Goal: Task Accomplishment & Management: Manage account settings

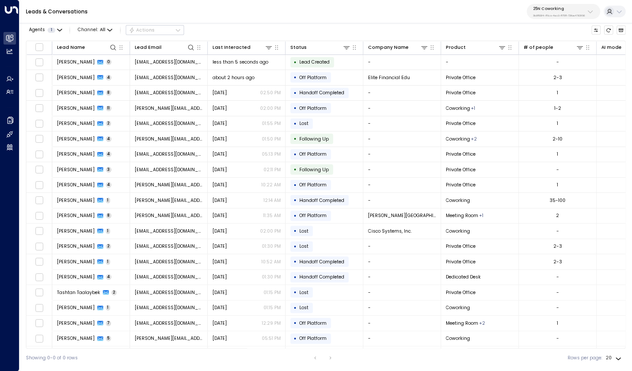
click at [566, 6] on button "25N Coworking 3b9800f4-81ca-4ec0-8758-72fbe4763f36" at bounding box center [563, 11] width 73 height 15
type input "******"
click at [538, 57] on div "StorQuest ID: 95e12634-a2b0-4ea9-845a-0bcfa50e2d19" at bounding box center [576, 58] width 92 height 13
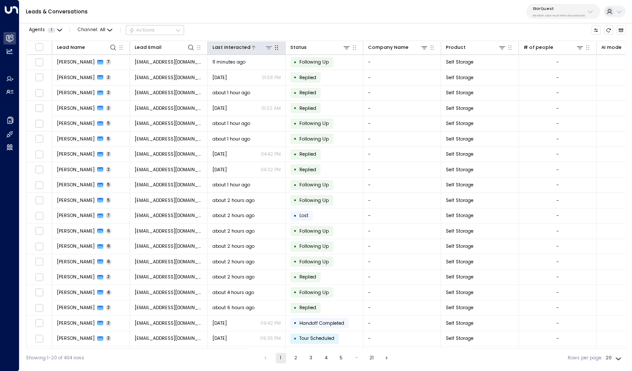
scroll to position [0, 3]
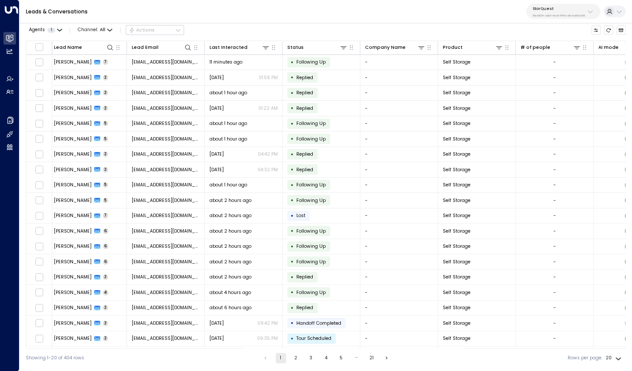
click at [562, 9] on p "StorQuest" at bounding box center [559, 8] width 52 height 5
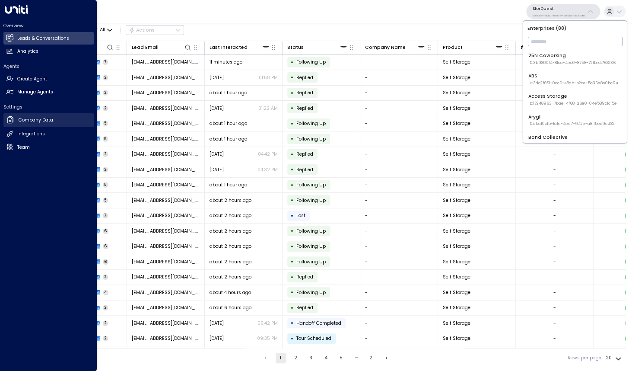
click at [34, 121] on h2 "Company Data" at bounding box center [36, 120] width 35 height 7
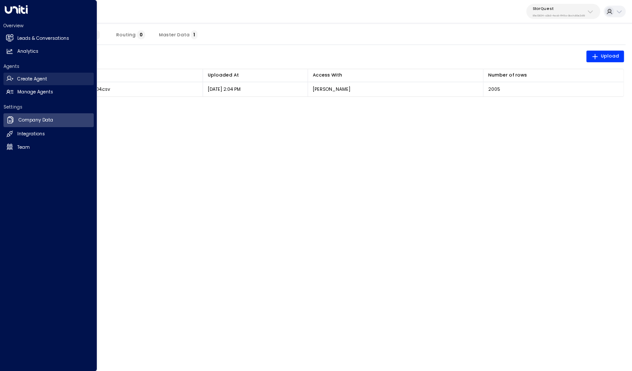
click at [11, 76] on icon at bounding box center [9, 78] width 7 height 7
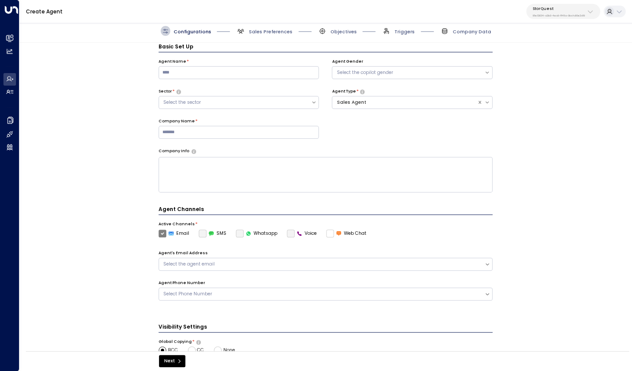
scroll to position [10, 0]
click at [267, 30] on span "Sales Preferences" at bounding box center [271, 32] width 44 height 6
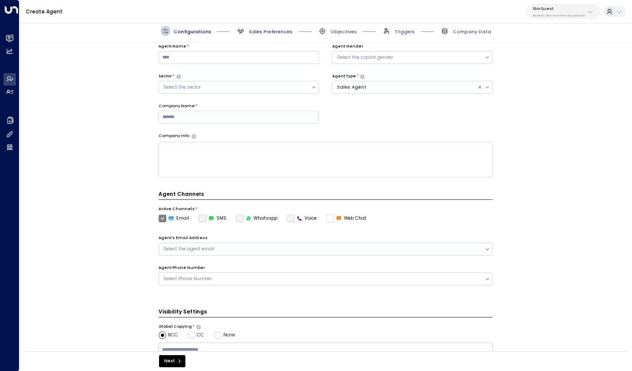
click at [273, 32] on span "Sales Preferences" at bounding box center [271, 32] width 44 height 6
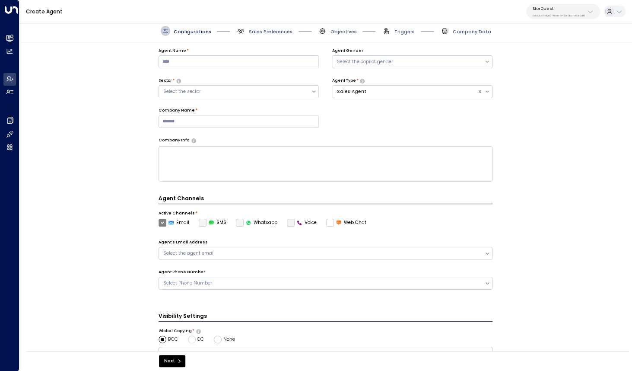
scroll to position [0, 0]
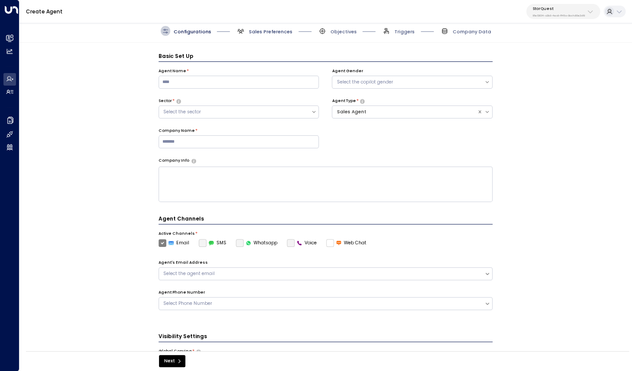
click at [263, 32] on span "Sales Preferences" at bounding box center [271, 32] width 44 height 6
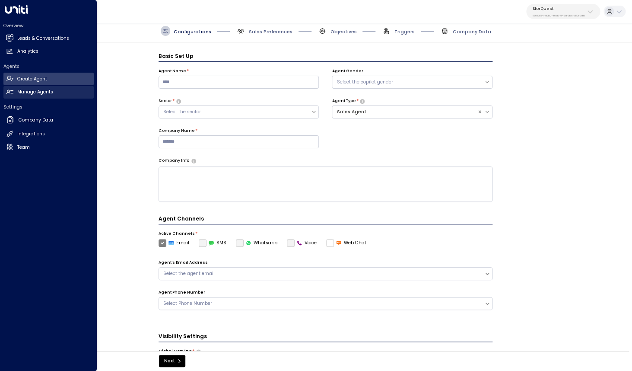
click at [41, 89] on h2 "Manage Agents" at bounding box center [35, 92] width 36 height 7
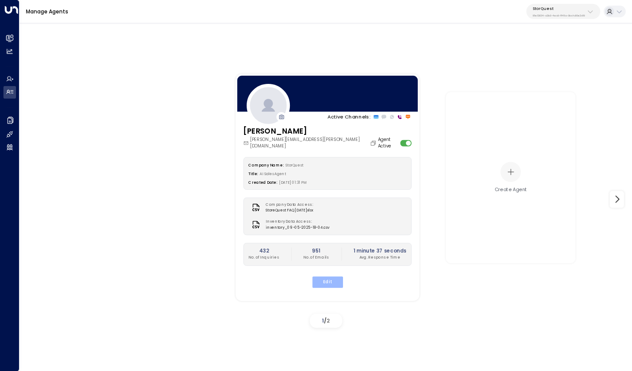
click at [331, 279] on button "Edit" at bounding box center [327, 281] width 31 height 11
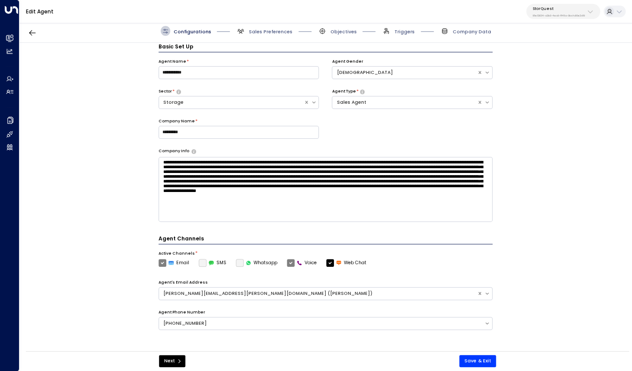
scroll to position [10, 0]
click at [249, 32] on span "Sales Preferences" at bounding box center [264, 31] width 57 height 10
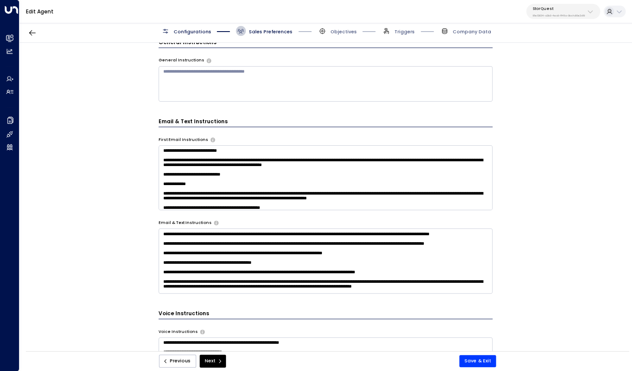
scroll to position [0, 0]
